Goal: Task Accomplishment & Management: Manage account settings

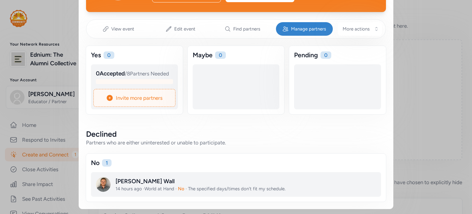
scroll to position [87, 0]
click at [104, 186] on div at bounding box center [241, 189] width 290 height 25
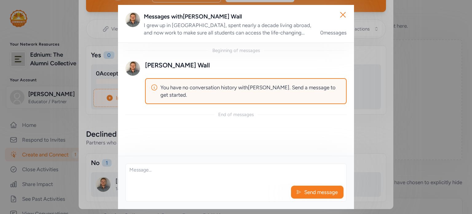
click at [132, 69] on img at bounding box center [132, 68] width 15 height 15
click at [344, 14] on icon "button" at bounding box center [343, 15] width 10 height 10
